Goal: Find specific page/section: Find specific page/section

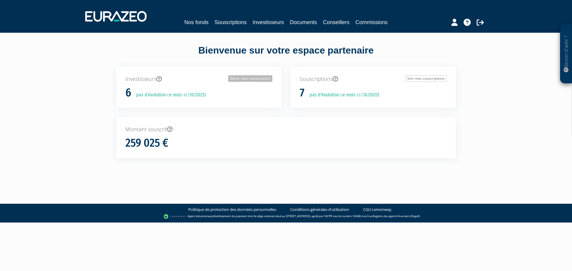
click at [262, 78] on link "Gérer mes investisseurs" at bounding box center [250, 78] width 44 height 7
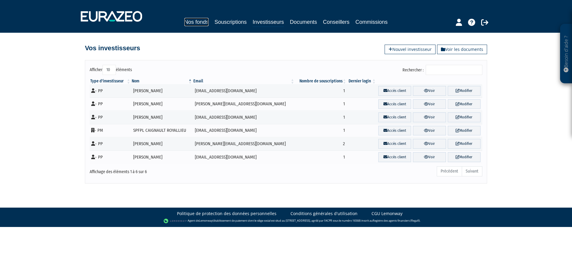
click at [198, 23] on link "Nos fonds" at bounding box center [196, 22] width 24 height 8
